Goal: Download file/media

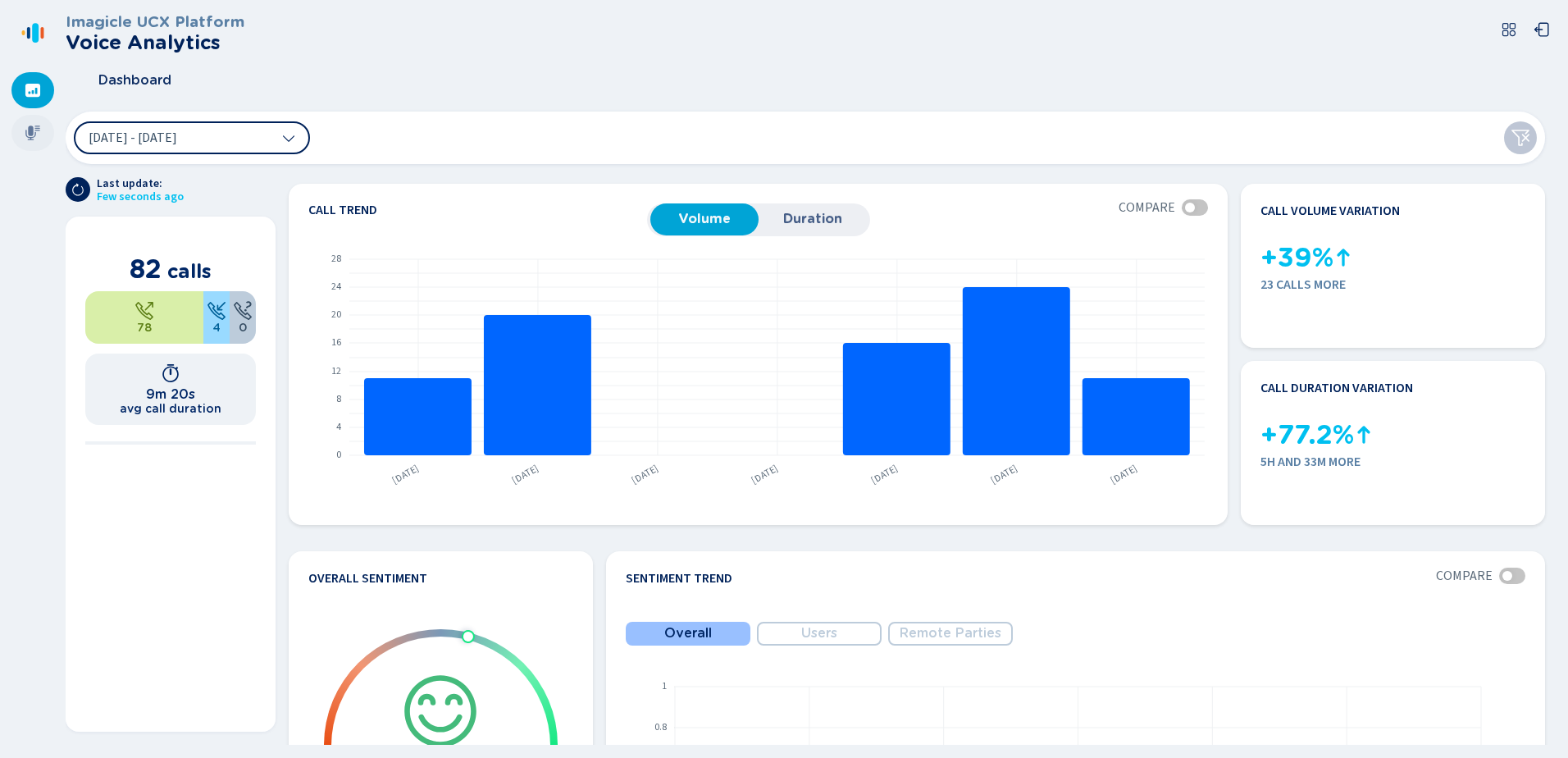
click at [32, 126] on icon at bounding box center [33, 132] width 15 height 15
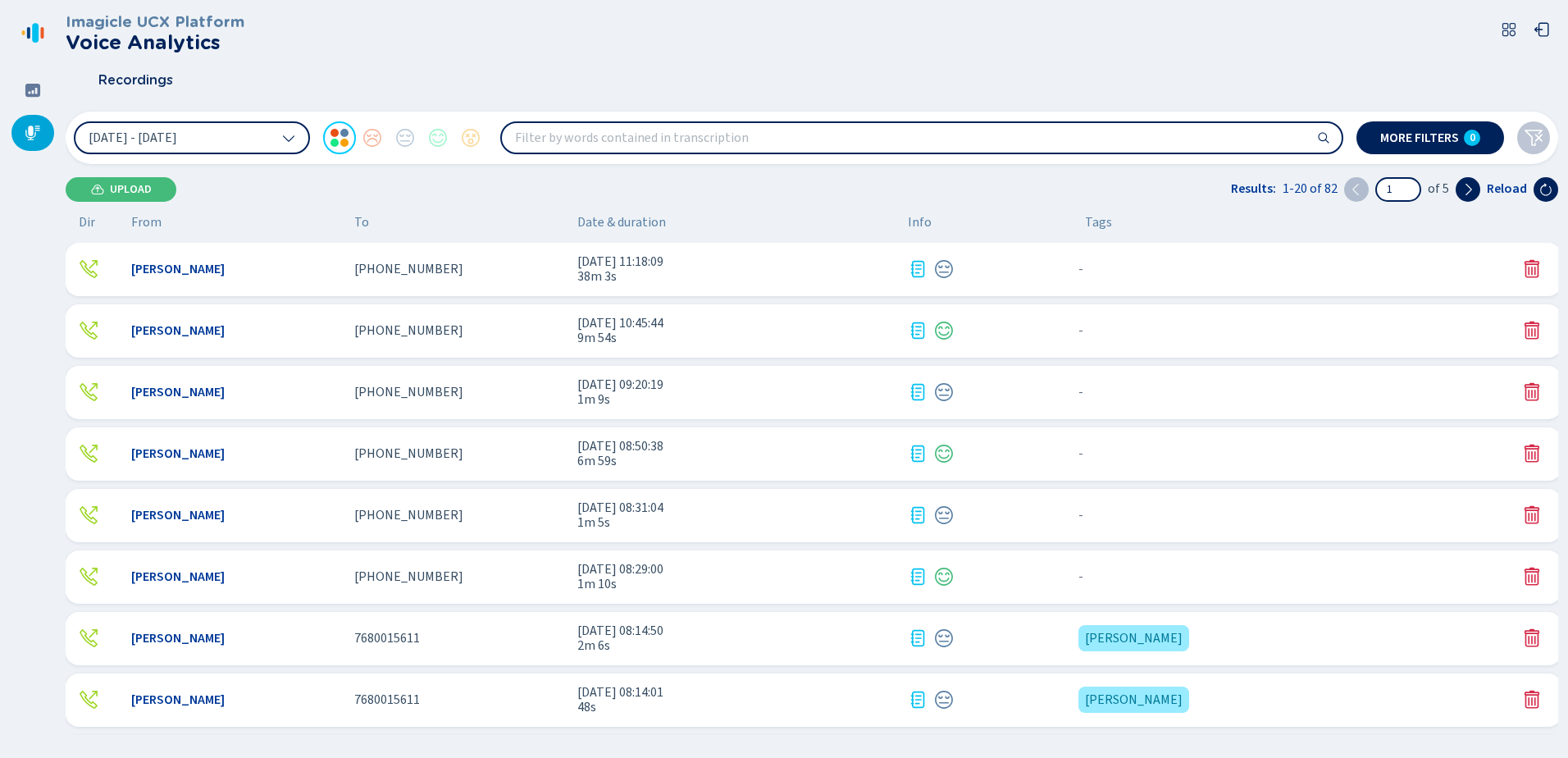
click at [210, 288] on div "[PERSON_NAME] [PHONE_NUMBER] [DATE] 11:18:09 38m 3s - {{hiddenTagsCount}} more" at bounding box center [813, 269] width 1496 height 53
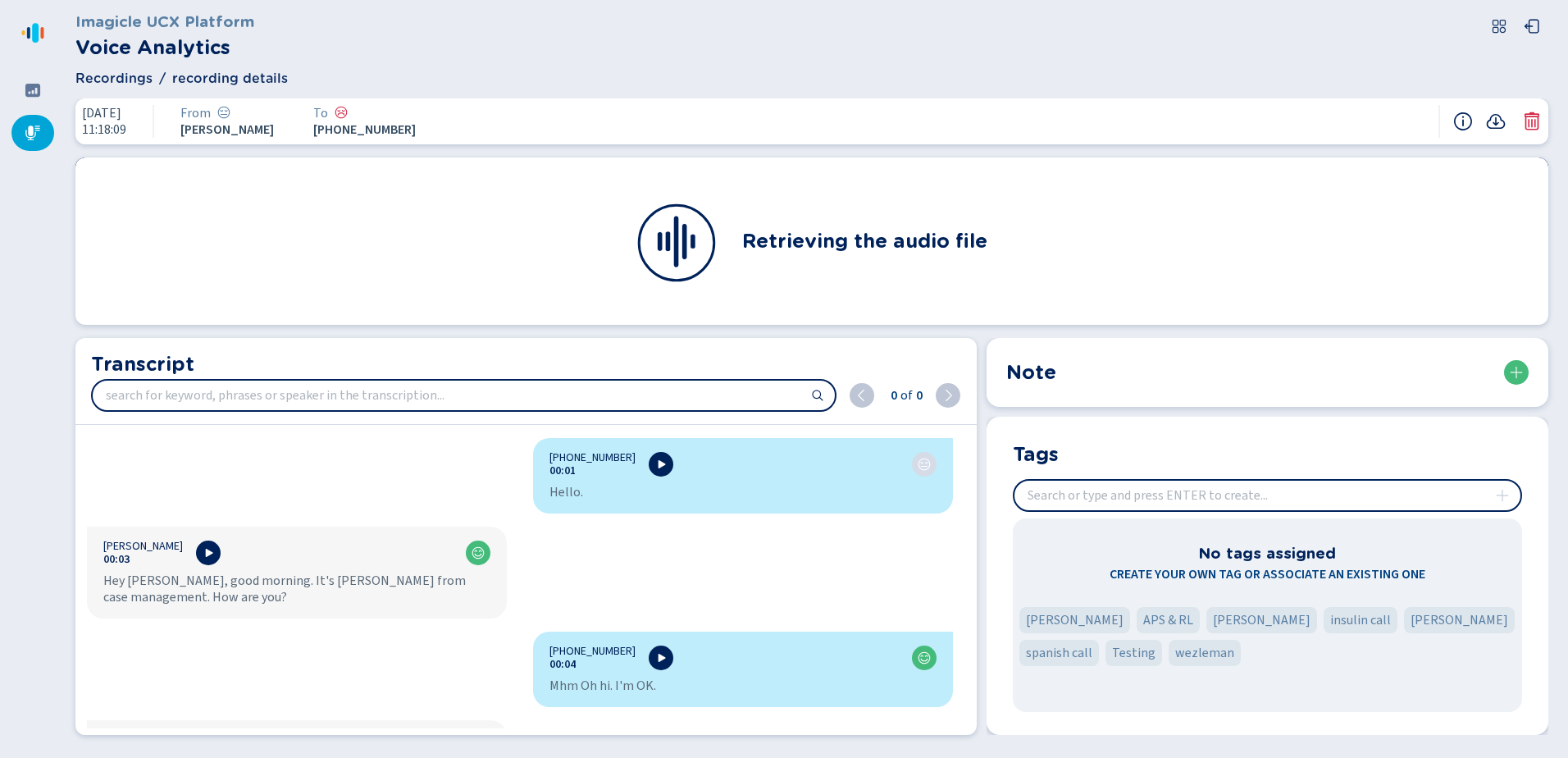
click at [1136, 498] on input "insert" at bounding box center [1268, 494] width 506 height 29
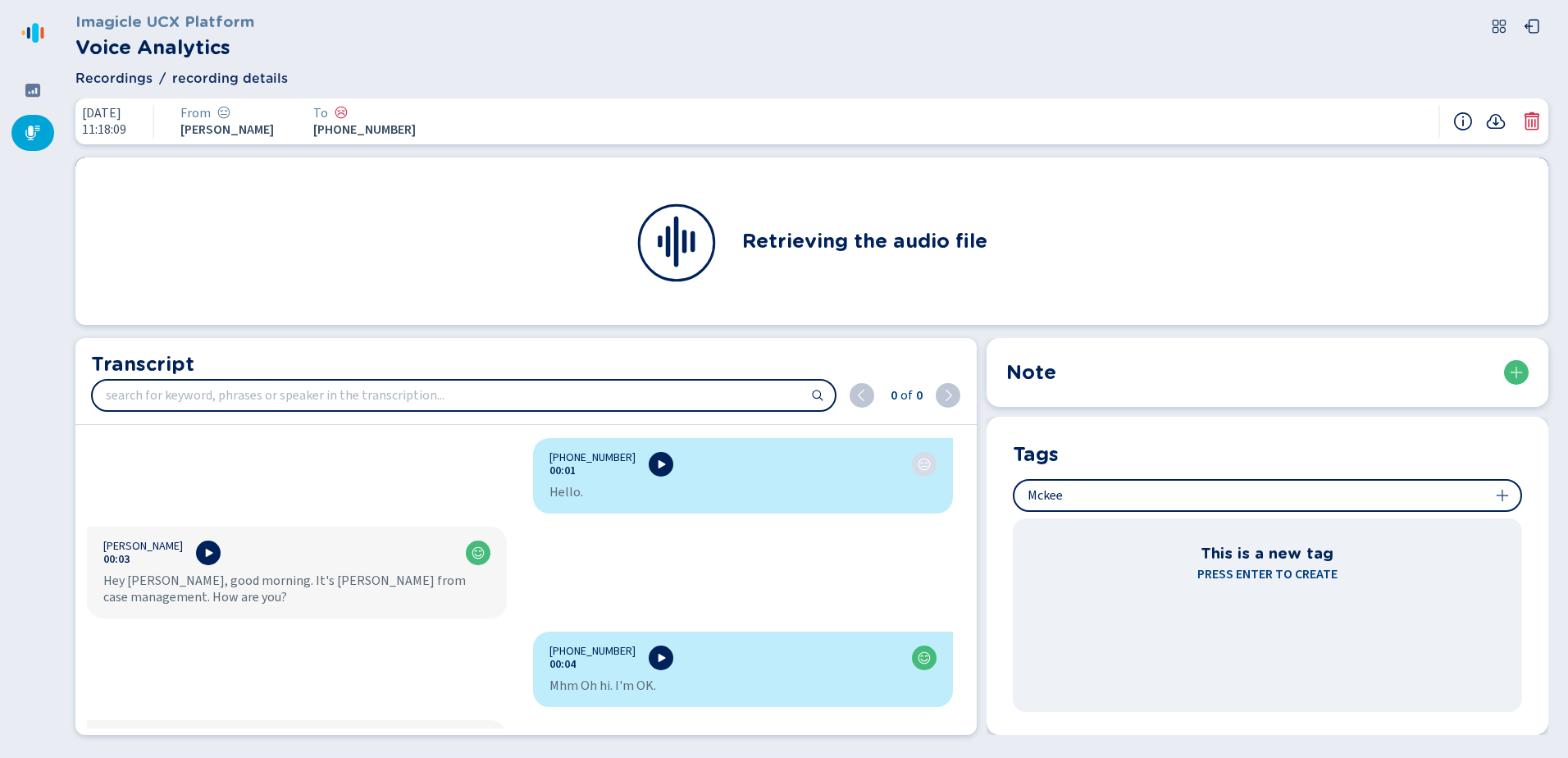
type input "Mckee"
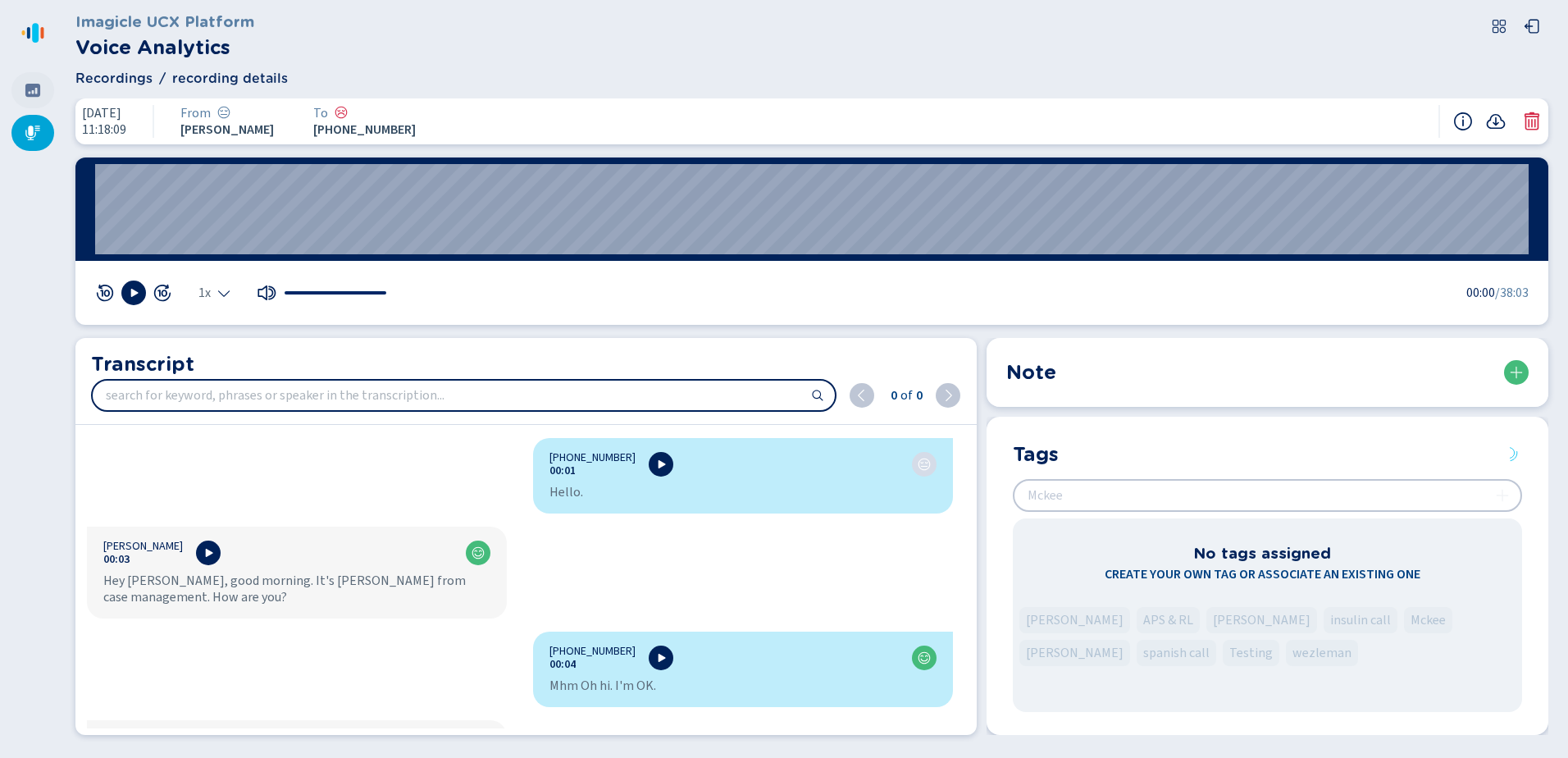
click at [23, 85] on div at bounding box center [33, 90] width 43 height 36
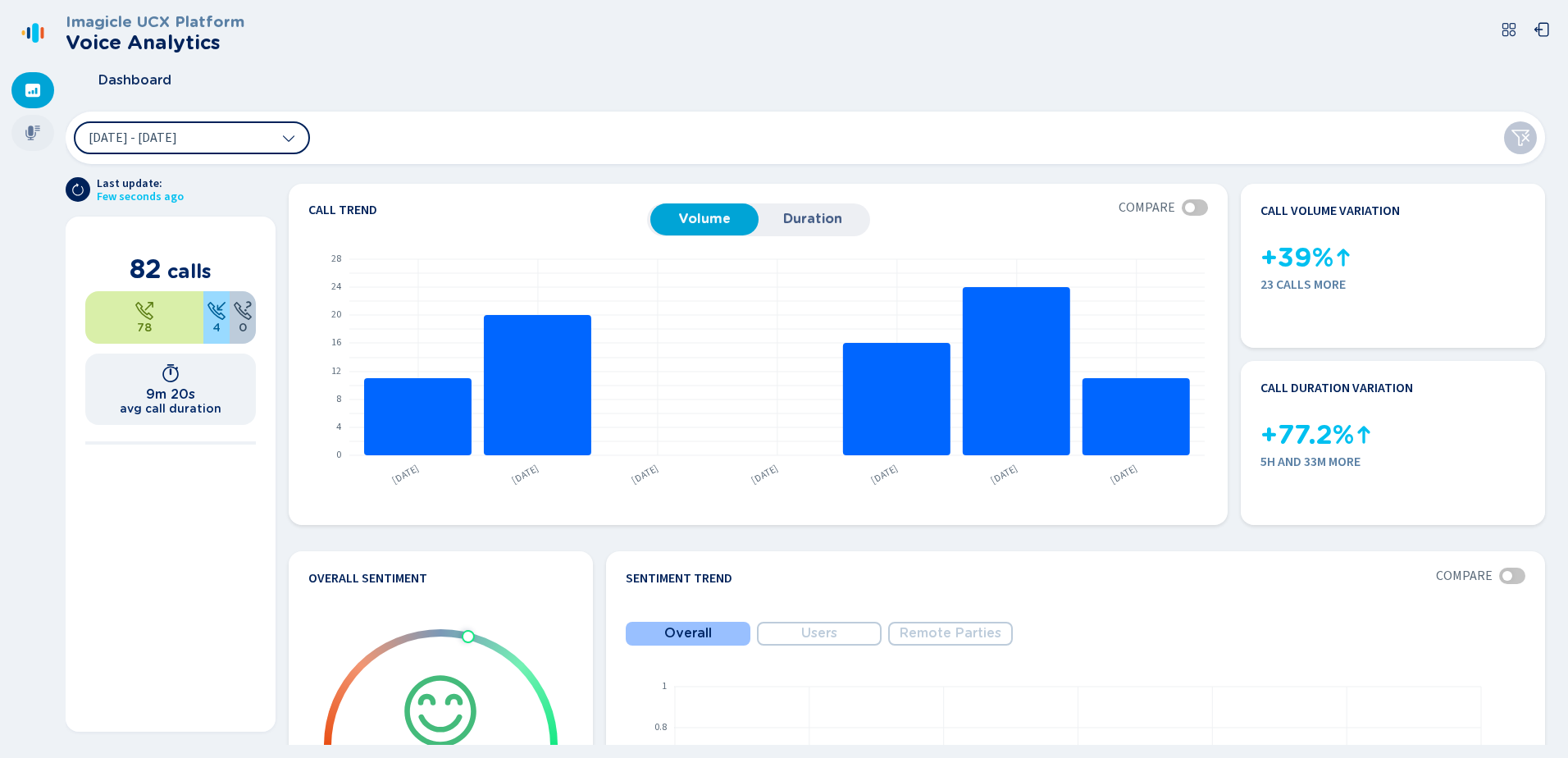
click at [37, 131] on icon at bounding box center [33, 132] width 16 height 16
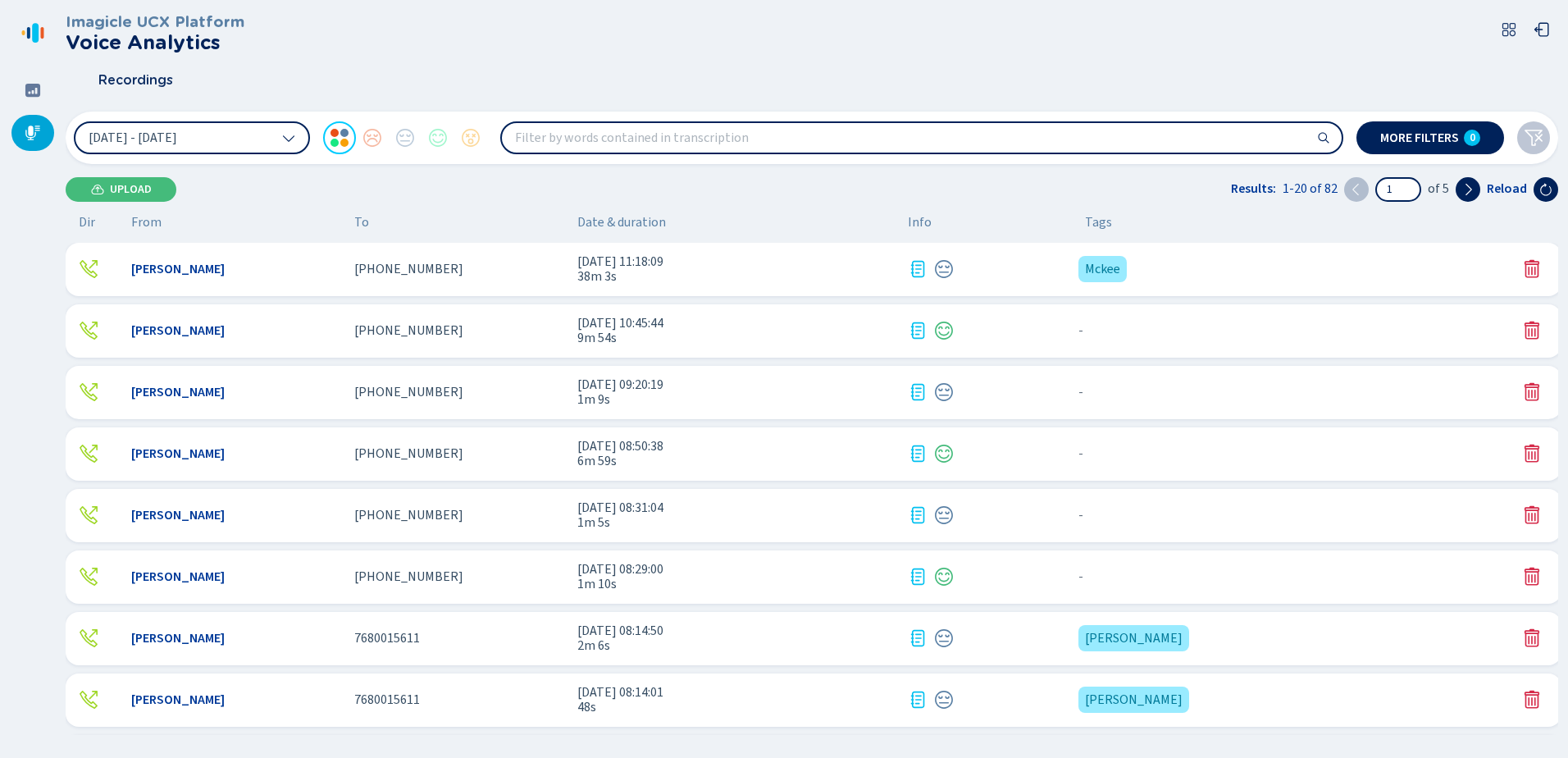
click at [918, 270] on icon at bounding box center [918, 269] width 14 height 16
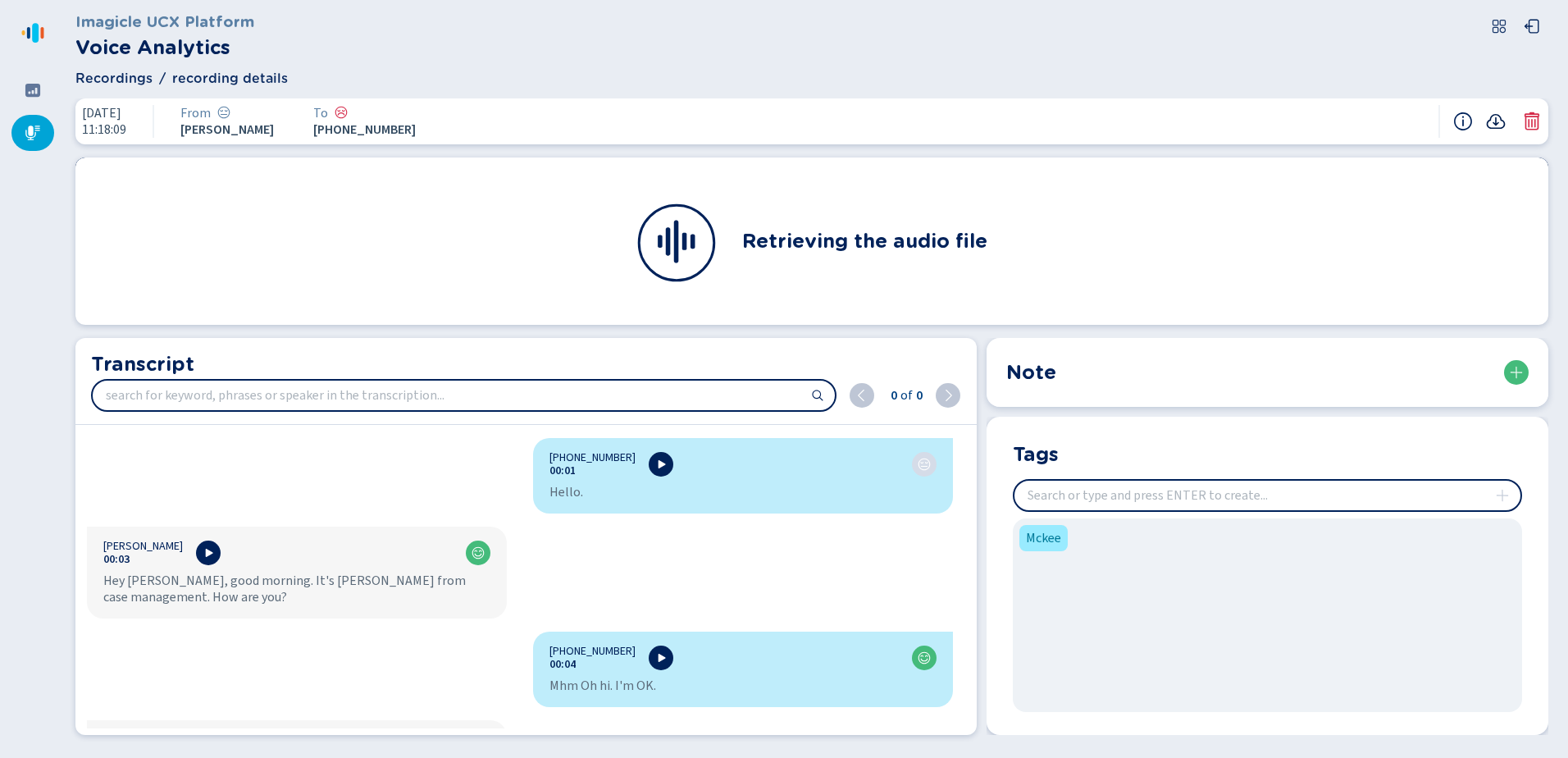
click at [1496, 119] on icon at bounding box center [1496, 121] width 19 height 15
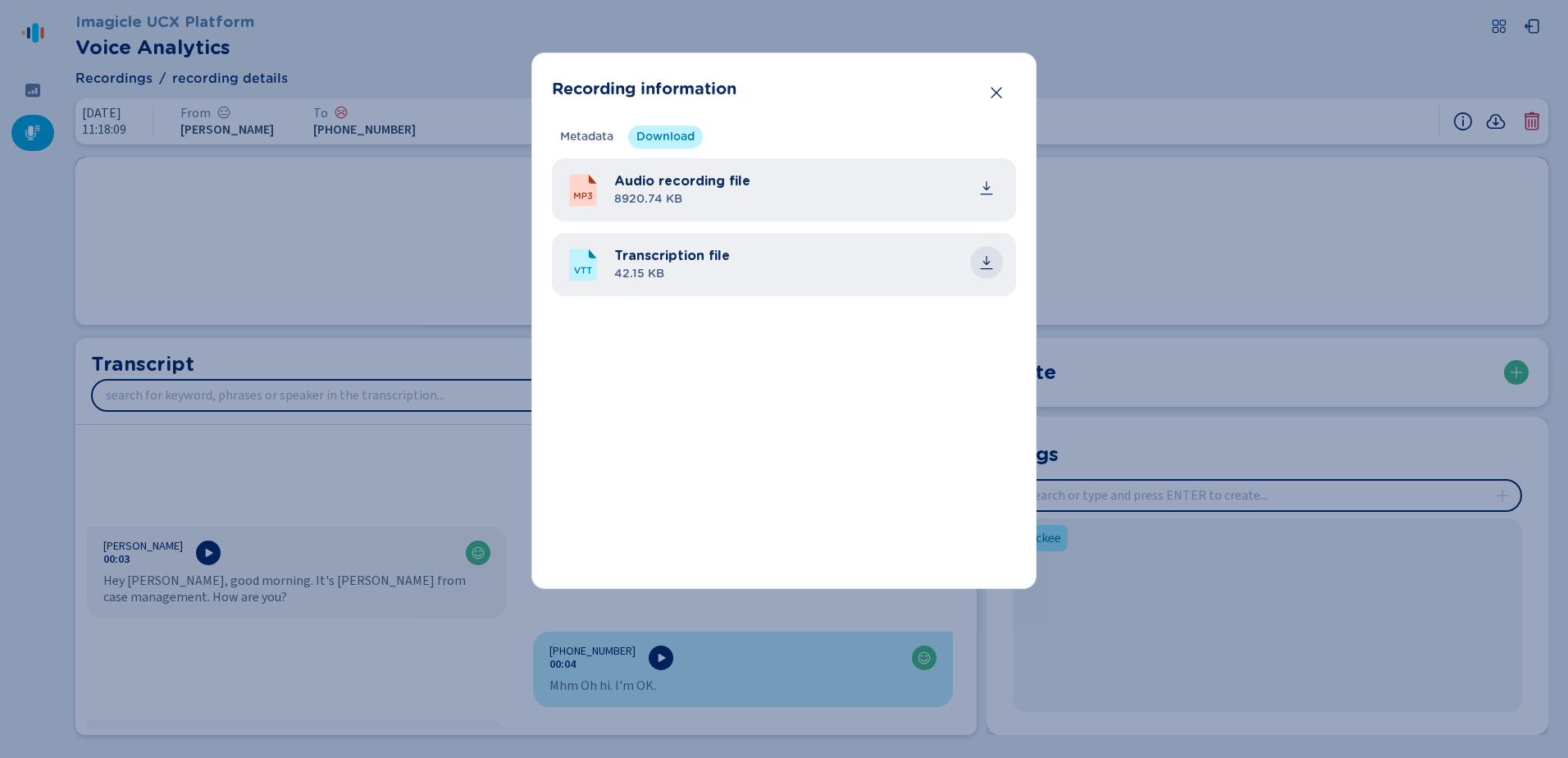
click at [984, 262] on icon "common.download" at bounding box center [987, 260] width 7 height 9
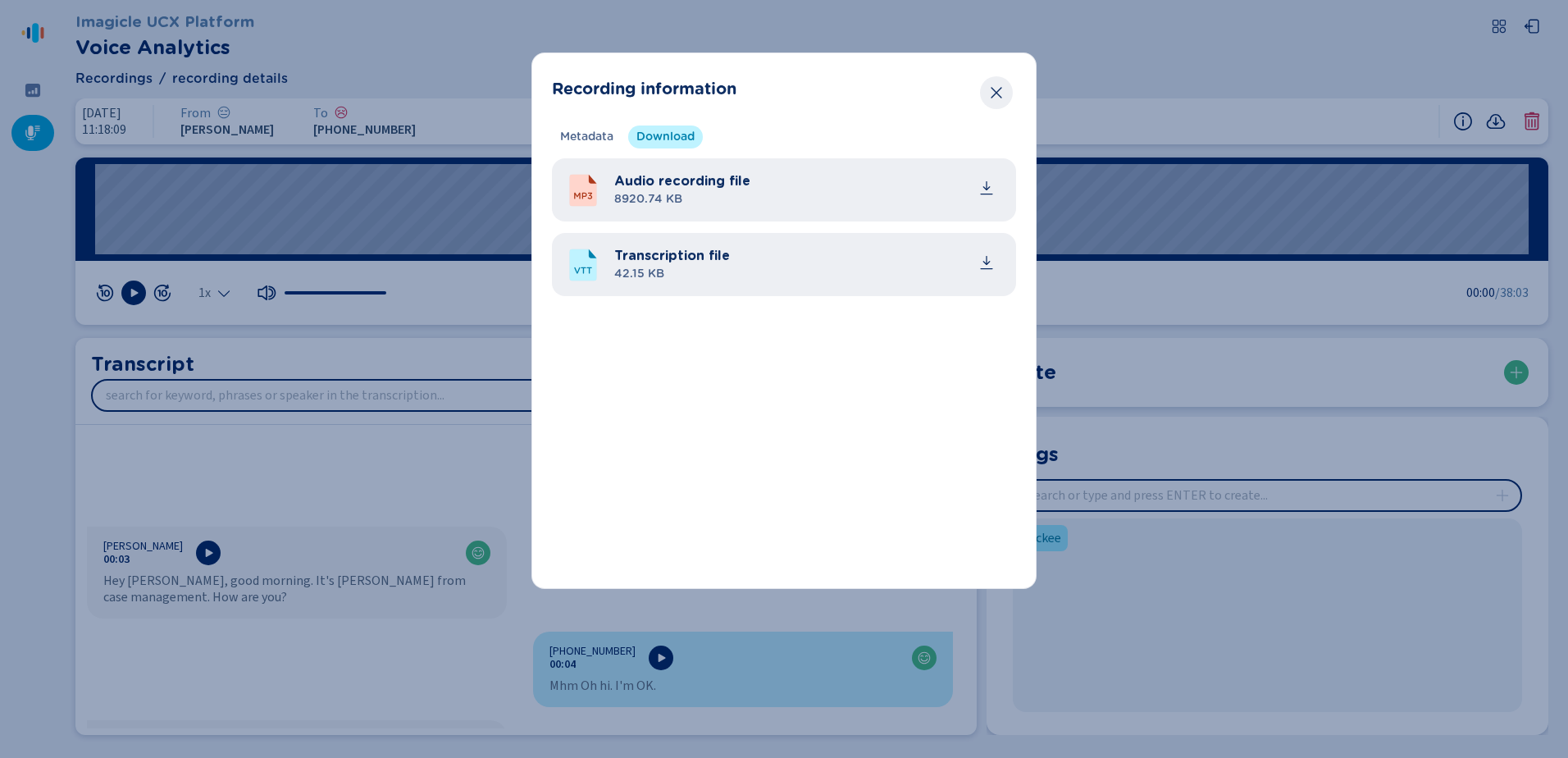
click at [1007, 91] on button "Close" at bounding box center [996, 92] width 33 height 33
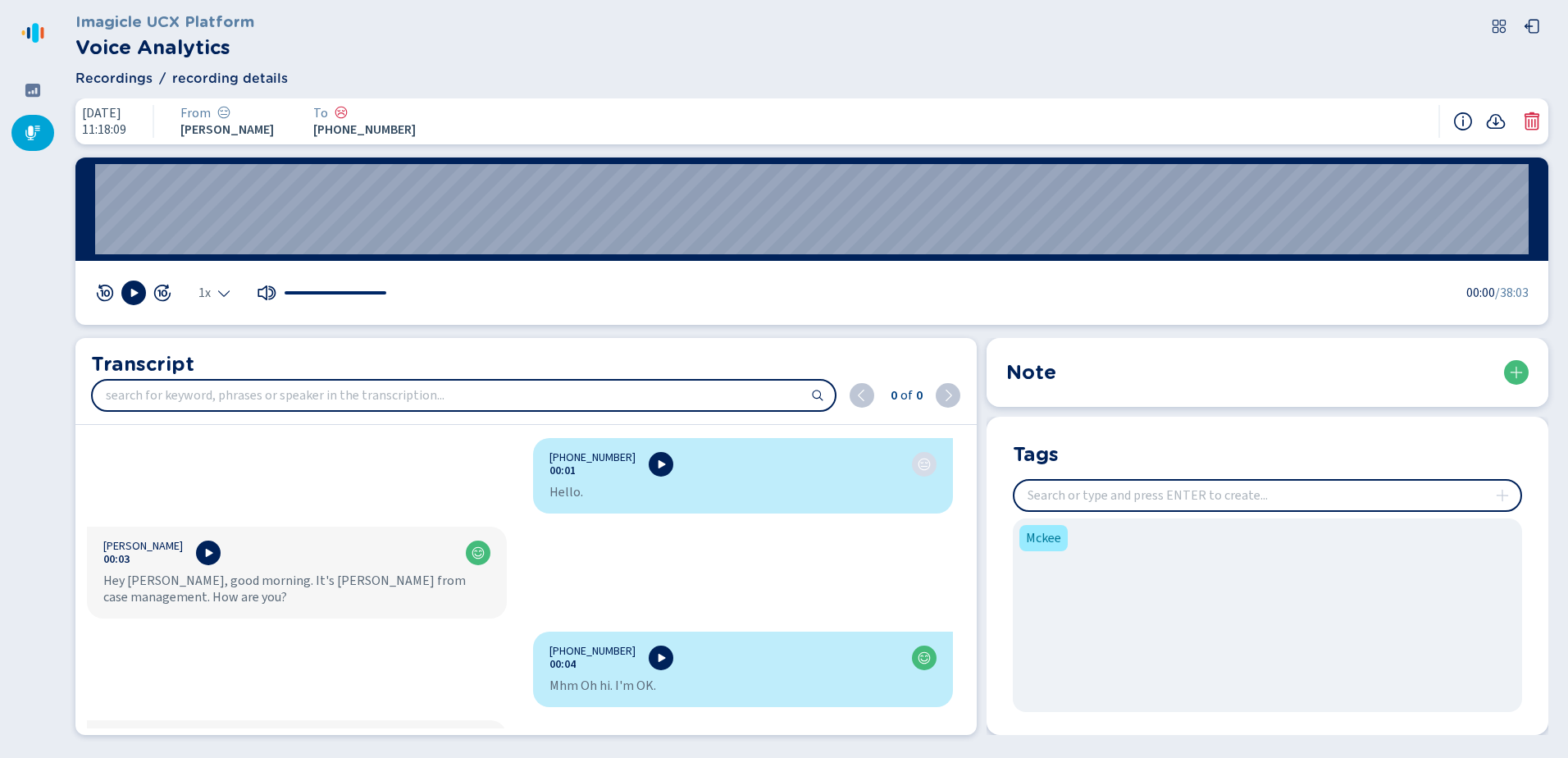
click at [923, 129] on div "[DATE] 11:18:09 From [PERSON_NAME] To [PHONE_NUMBER]" at bounding box center [812, 122] width 1473 height 46
click at [41, 95] on div at bounding box center [33, 90] width 43 height 36
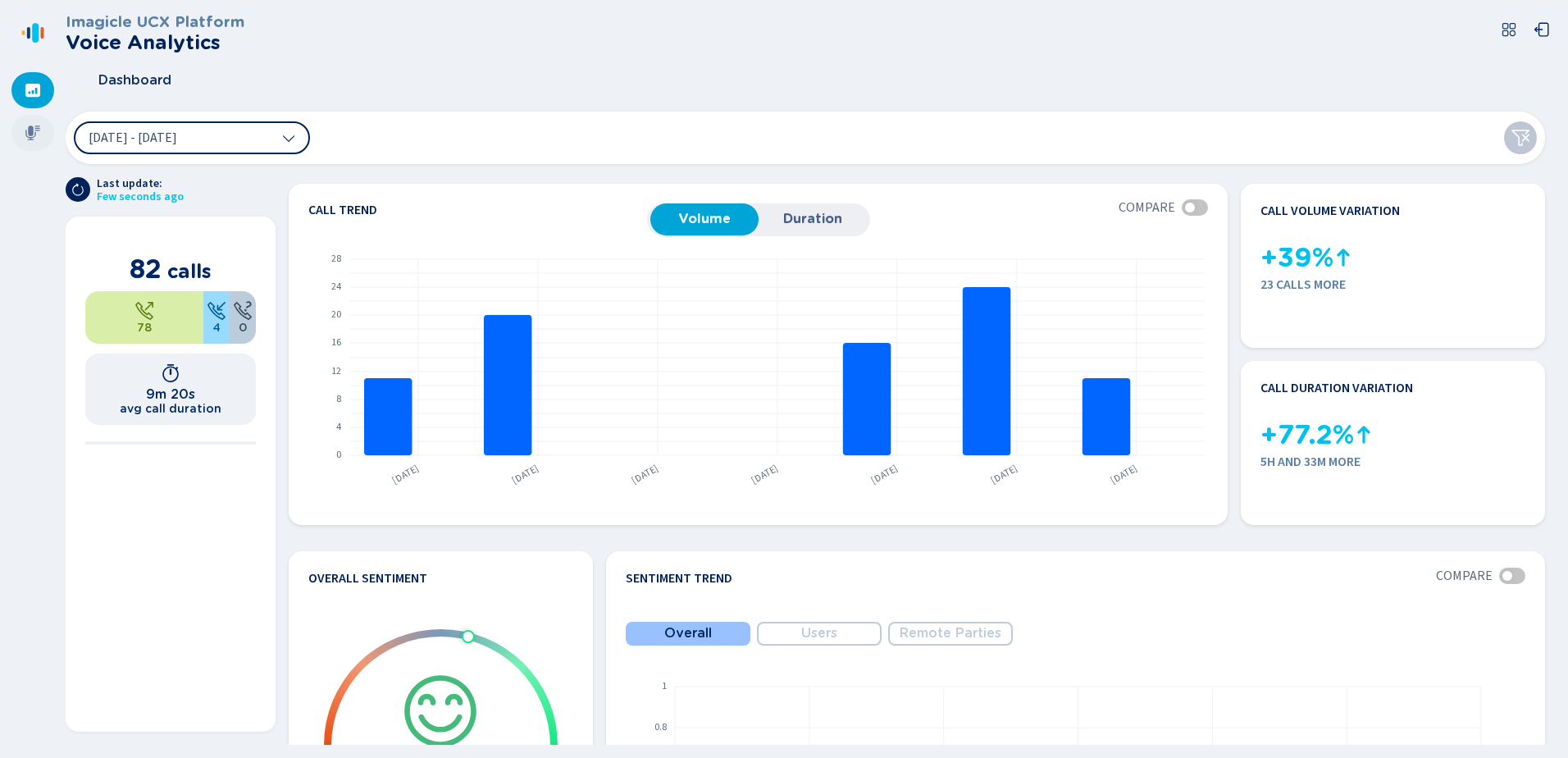
click at [32, 126] on icon at bounding box center [33, 132] width 15 height 15
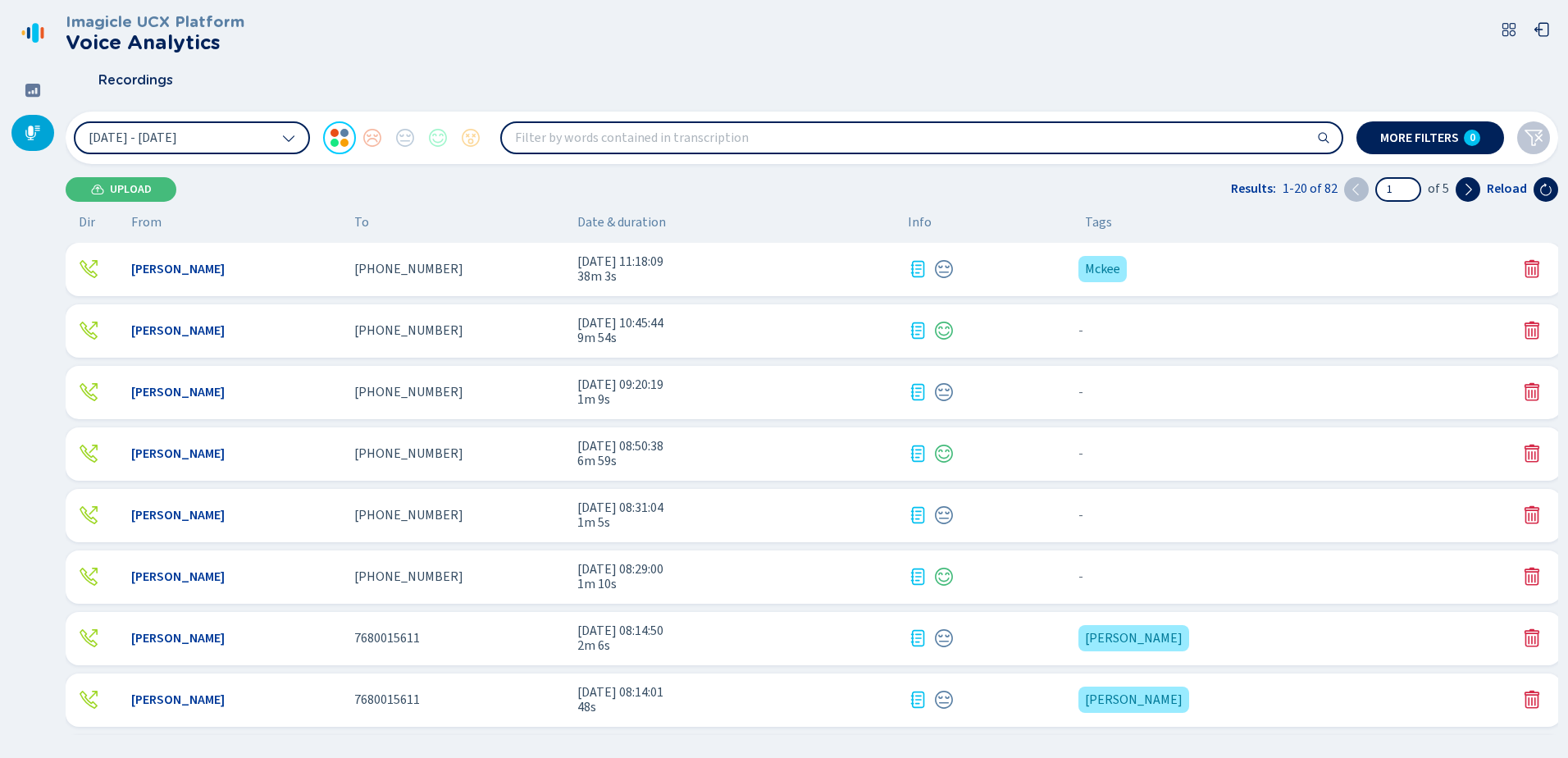
click at [1020, 62] on div "Recordings" at bounding box center [812, 80] width 1493 height 41
